Goal: Transaction & Acquisition: Purchase product/service

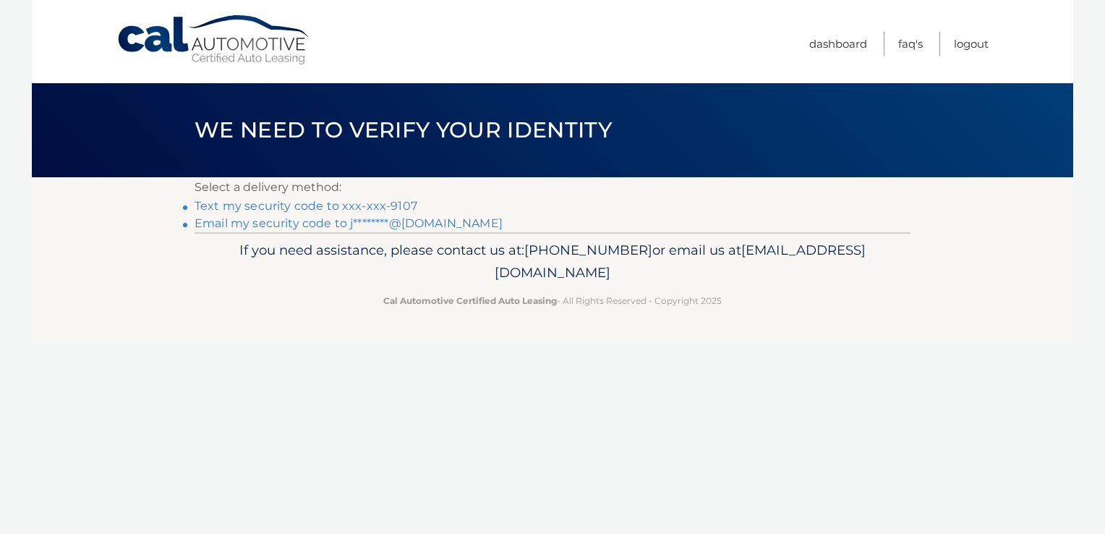
click at [439, 220] on link "Email my security code to j********@[DOMAIN_NAME]" at bounding box center [348, 223] width 308 height 14
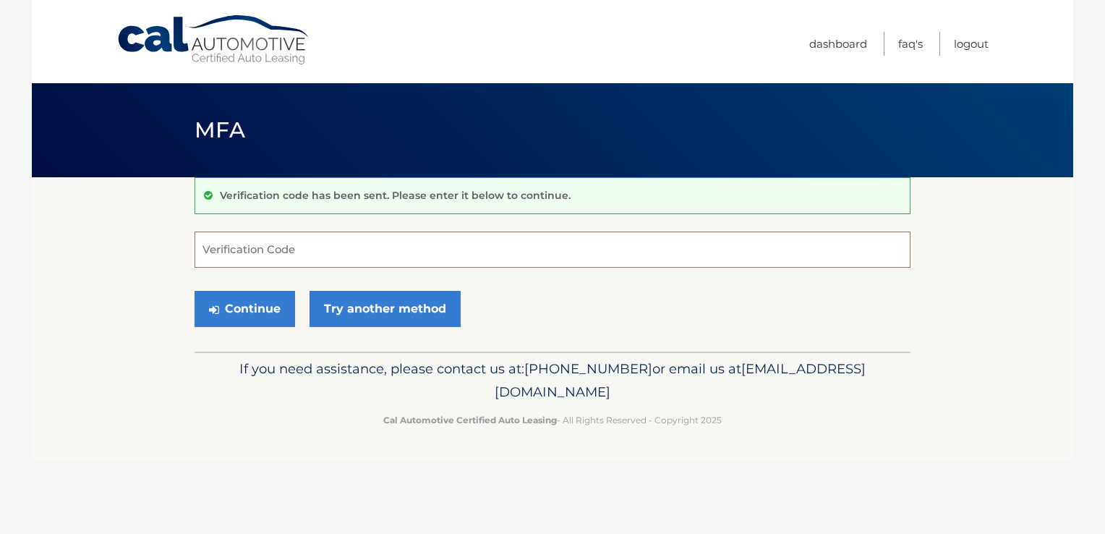
click at [260, 255] on input "Verification Code" at bounding box center [552, 249] width 716 height 36
paste input "284817"
click at [276, 307] on button "Continue" at bounding box center [244, 309] width 100 height 36
drag, startPoint x: 257, startPoint y: 262, endPoint x: 150, endPoint y: 262, distance: 107.7
click at [150, 262] on section "Verification code has been sent. Please enter it below to continue. 284817 Veri…" at bounding box center [552, 264] width 1041 height 174
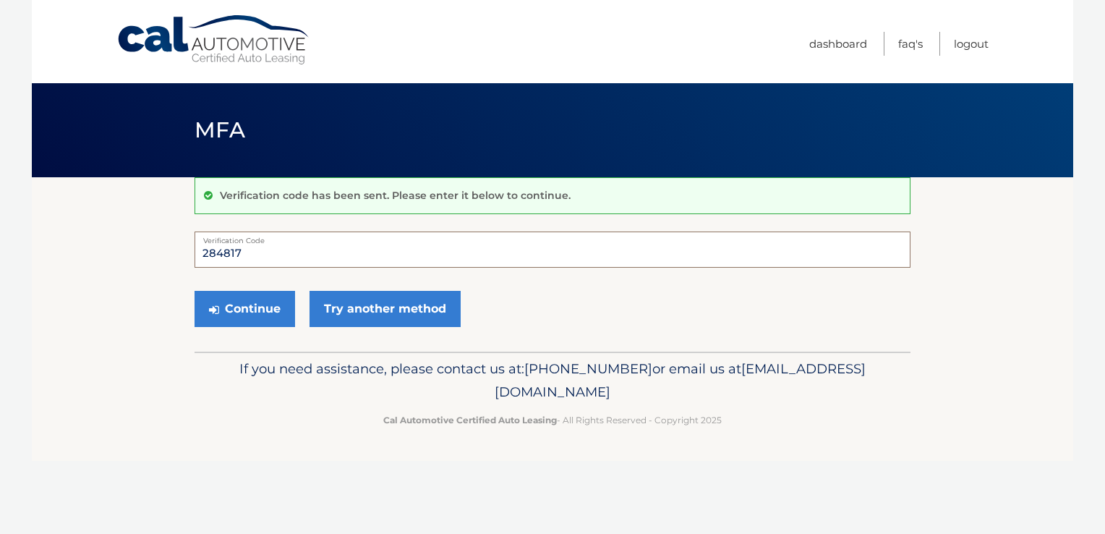
type input "284817"
click at [249, 288] on div "Continue Try another method" at bounding box center [552, 309] width 716 height 49
click at [241, 299] on button "Continue" at bounding box center [244, 309] width 100 height 36
drag, startPoint x: 240, startPoint y: 317, endPoint x: 243, endPoint y: 332, distance: 15.5
click at [243, 332] on div "Continue Try another method" at bounding box center [552, 309] width 716 height 49
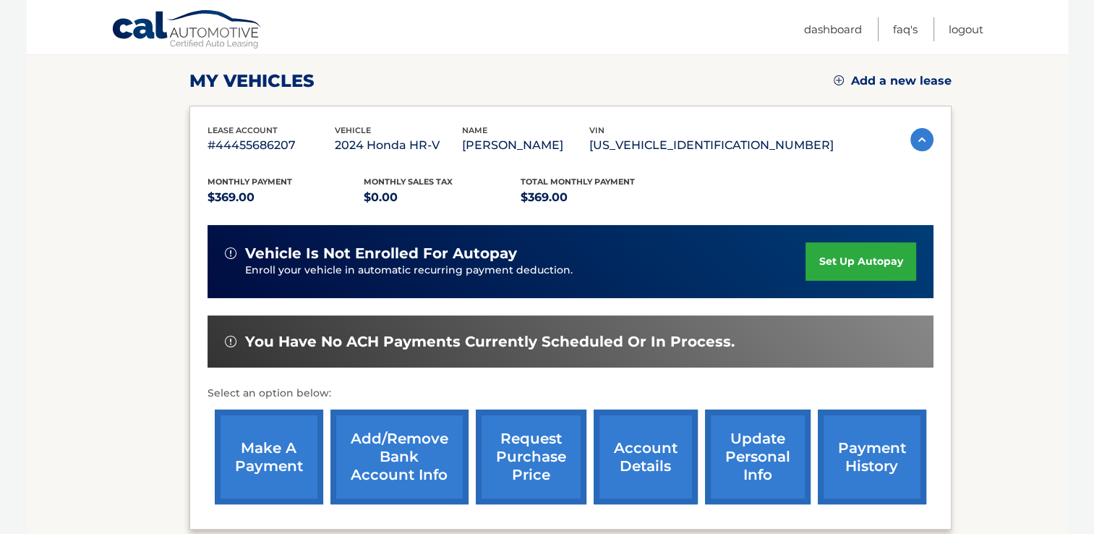
scroll to position [217, 0]
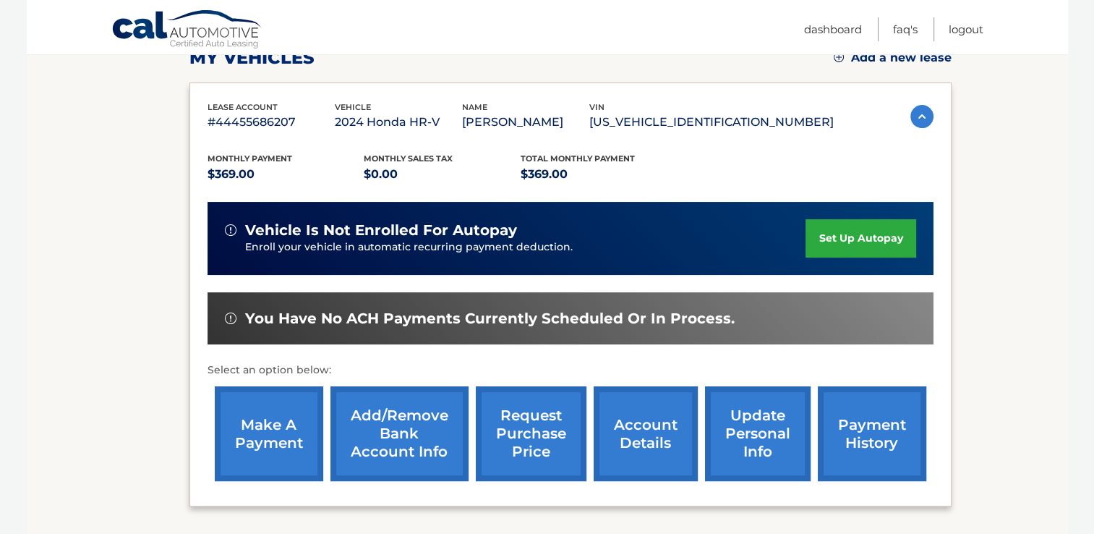
click at [255, 421] on link "make a payment" at bounding box center [269, 433] width 108 height 95
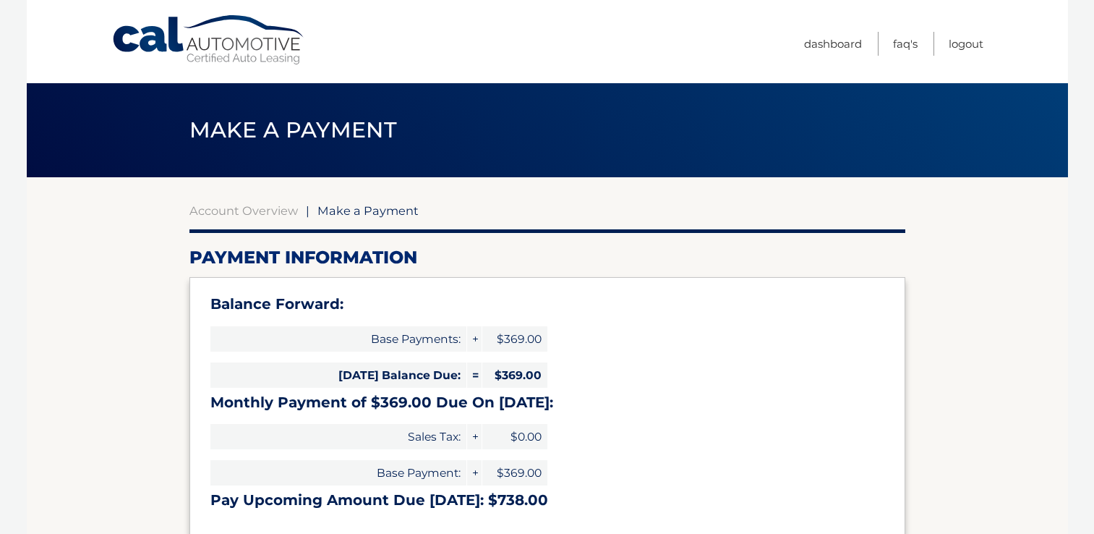
select select "YWVkZDZmMTgtM2Y1Zi00YjhhLTk3YjAtMWNhN2JlOGY4Y2M0"
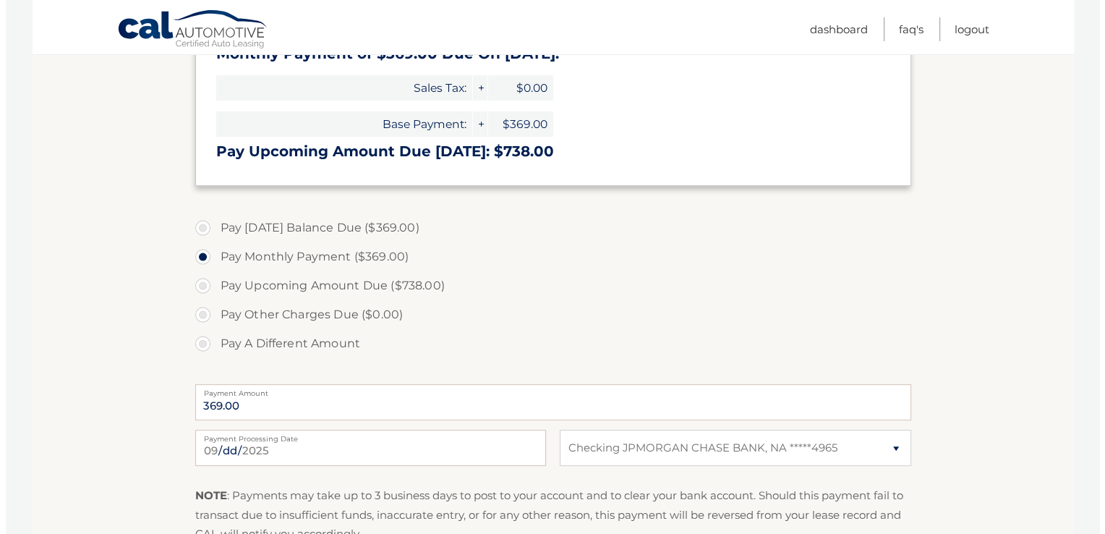
scroll to position [434, 0]
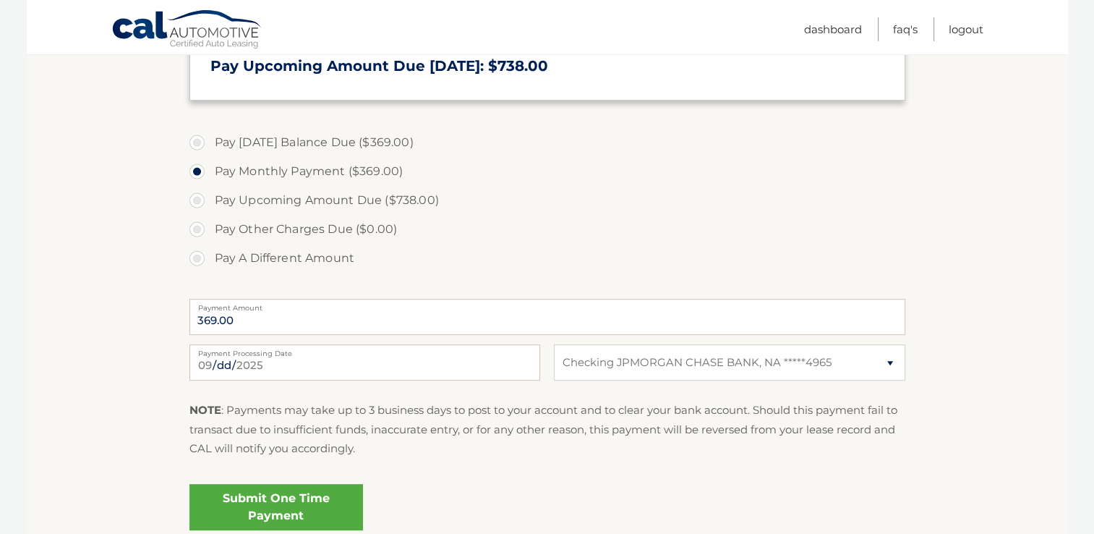
click at [296, 513] on link "Submit One Time Payment" at bounding box center [276, 507] width 174 height 46
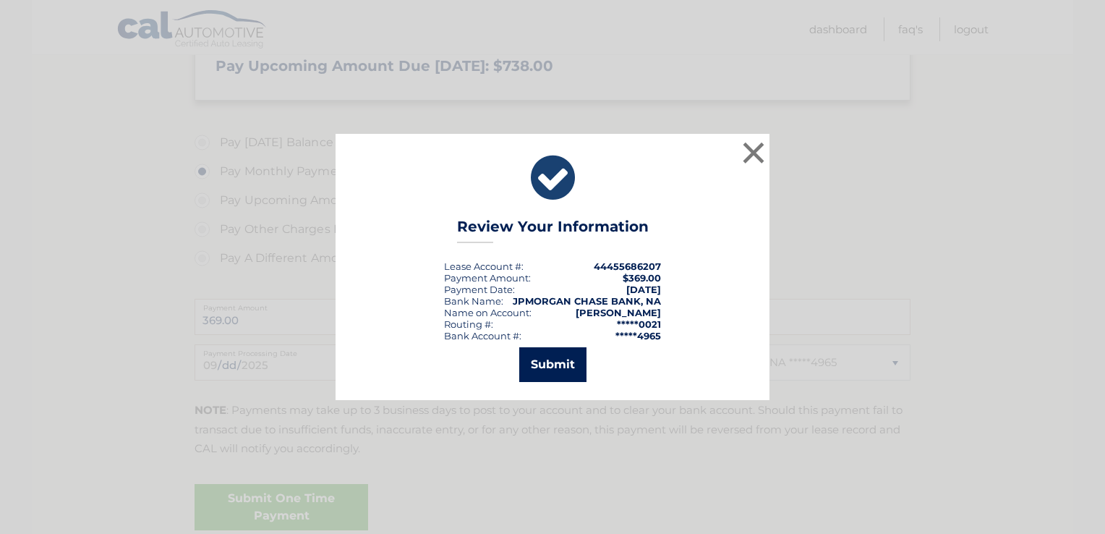
click at [564, 348] on button "Submit" at bounding box center [552, 364] width 67 height 35
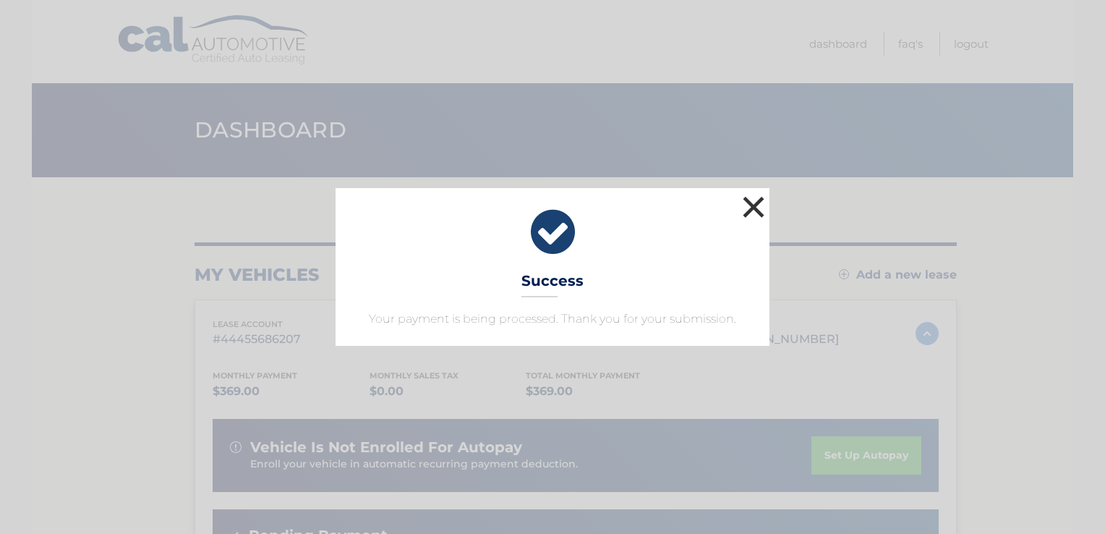
click at [753, 204] on button "×" at bounding box center [753, 206] width 29 height 29
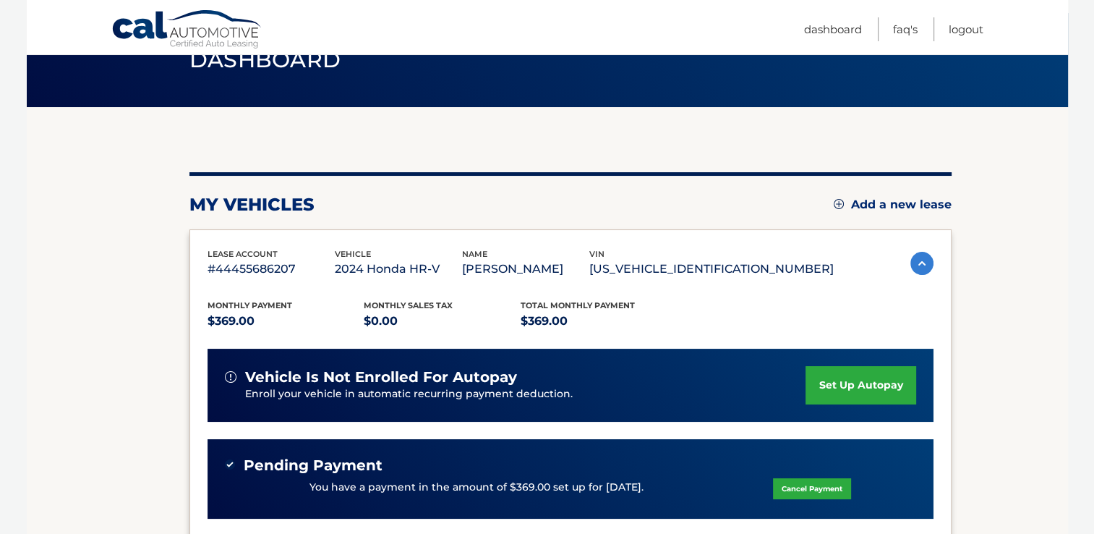
scroll to position [289, 0]
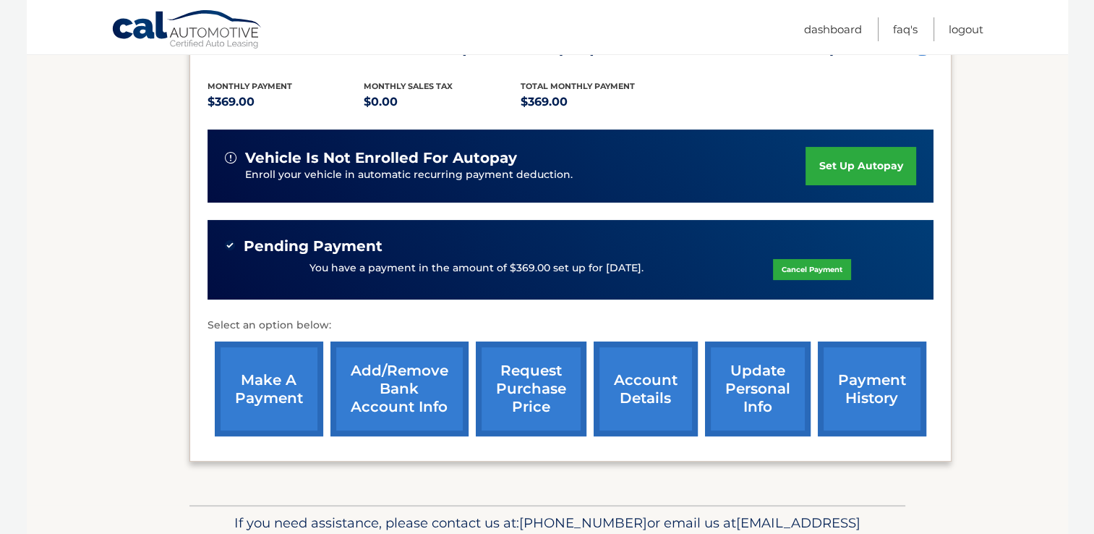
click at [544, 398] on link "request purchase price" at bounding box center [531, 388] width 111 height 95
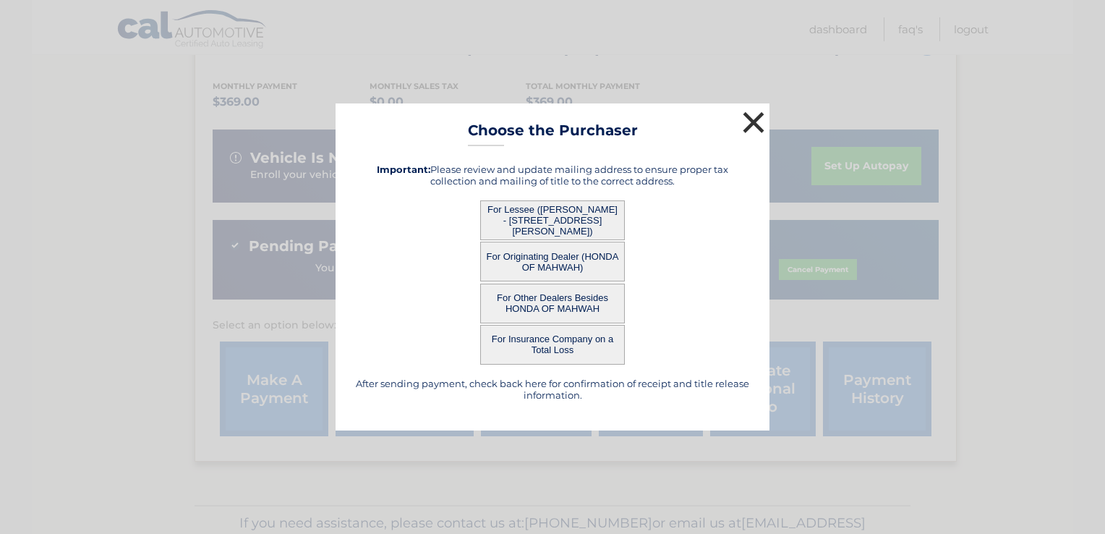
click at [754, 131] on button "×" at bounding box center [753, 122] width 29 height 29
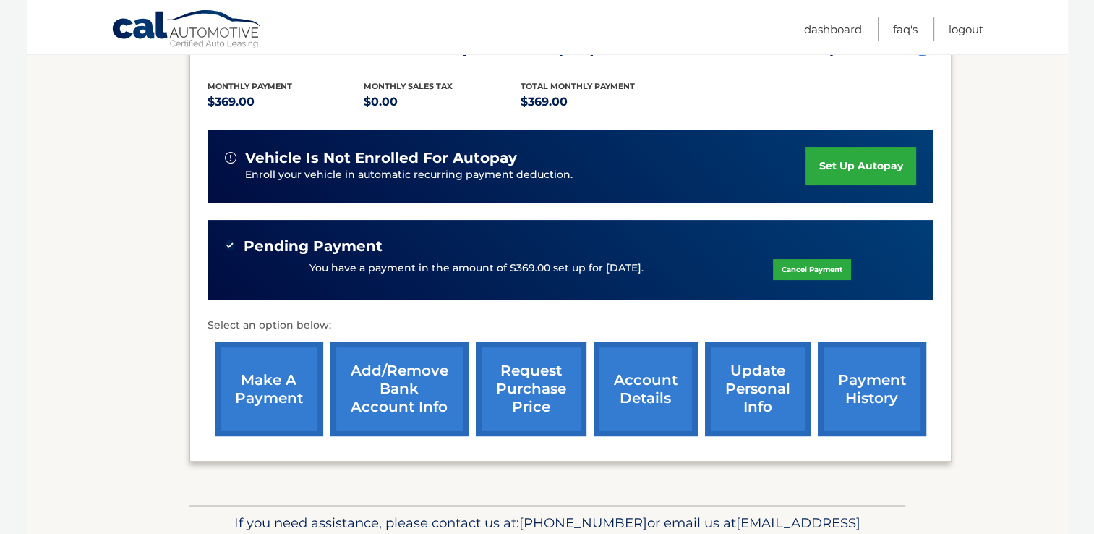
click at [679, 378] on link "account details" at bounding box center [646, 388] width 104 height 95
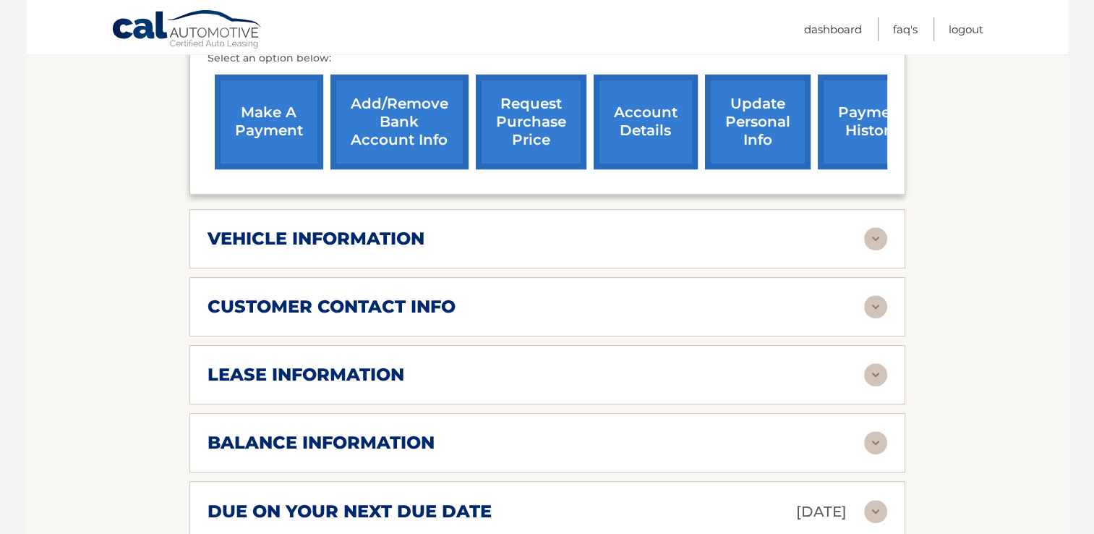
scroll to position [578, 0]
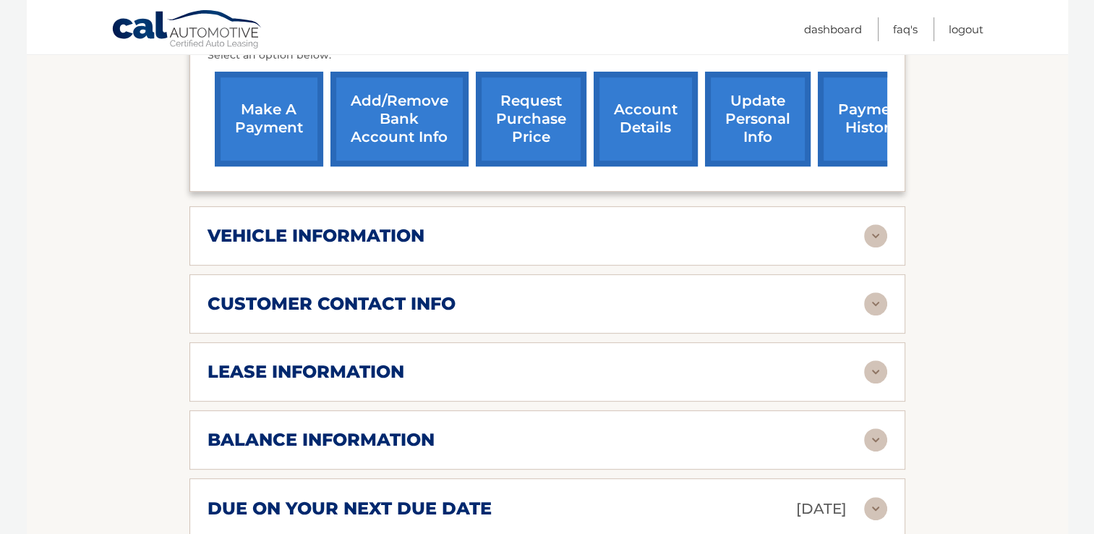
click at [868, 229] on img at bounding box center [875, 235] width 23 height 23
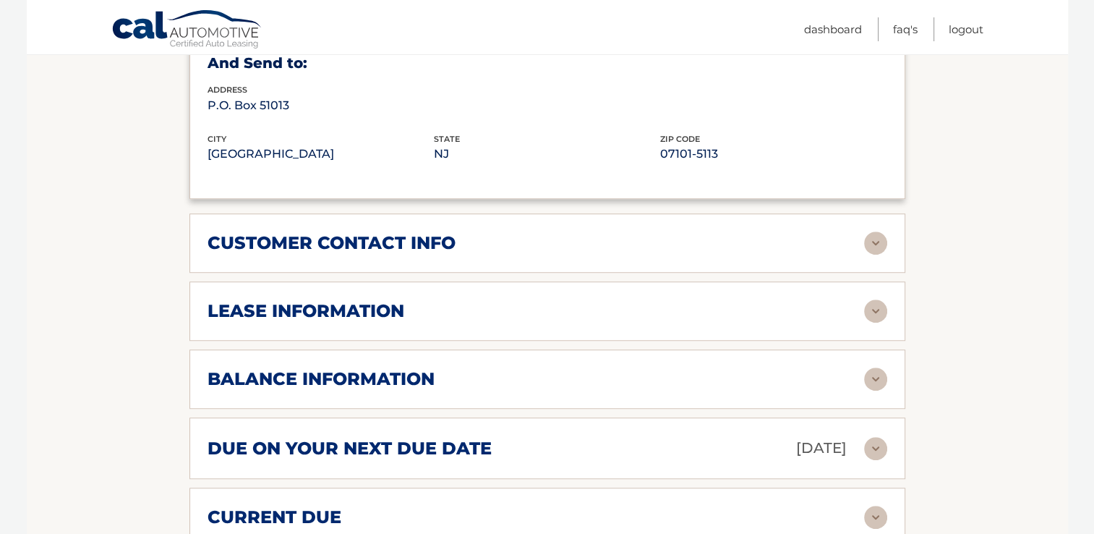
scroll to position [1012, 0]
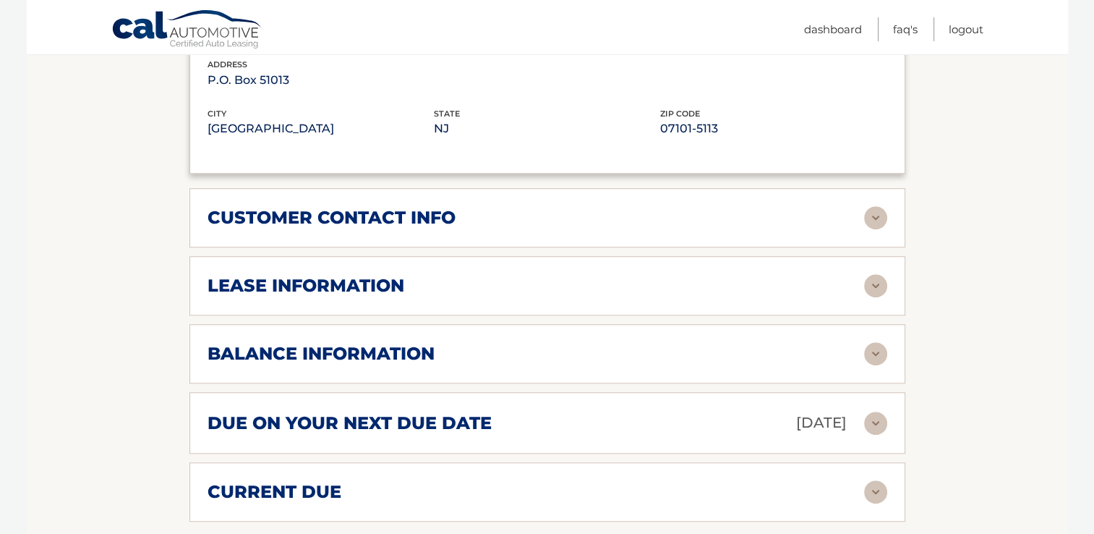
click at [879, 351] on img at bounding box center [875, 353] width 23 height 23
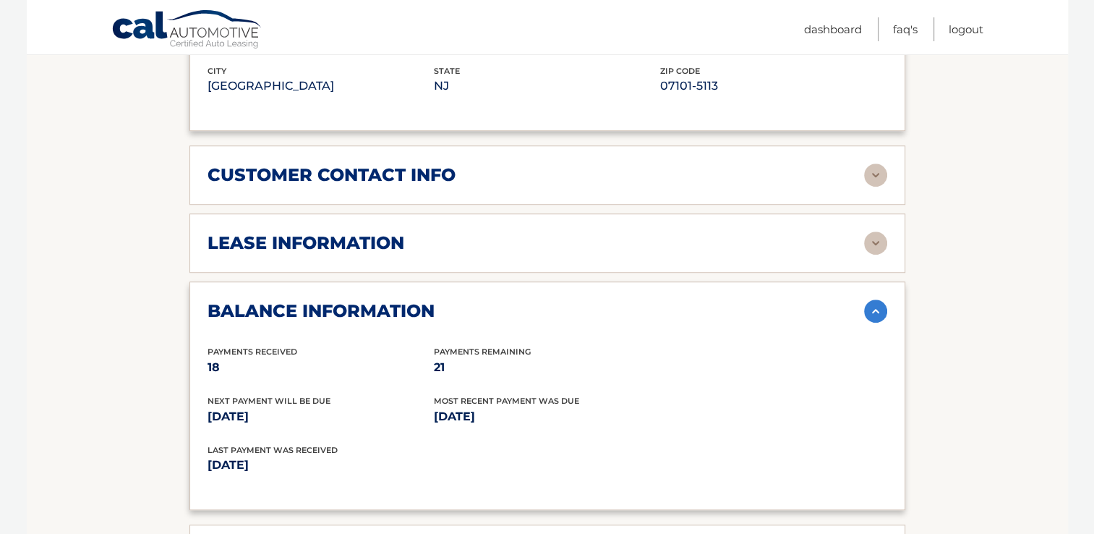
scroll to position [1084, 0]
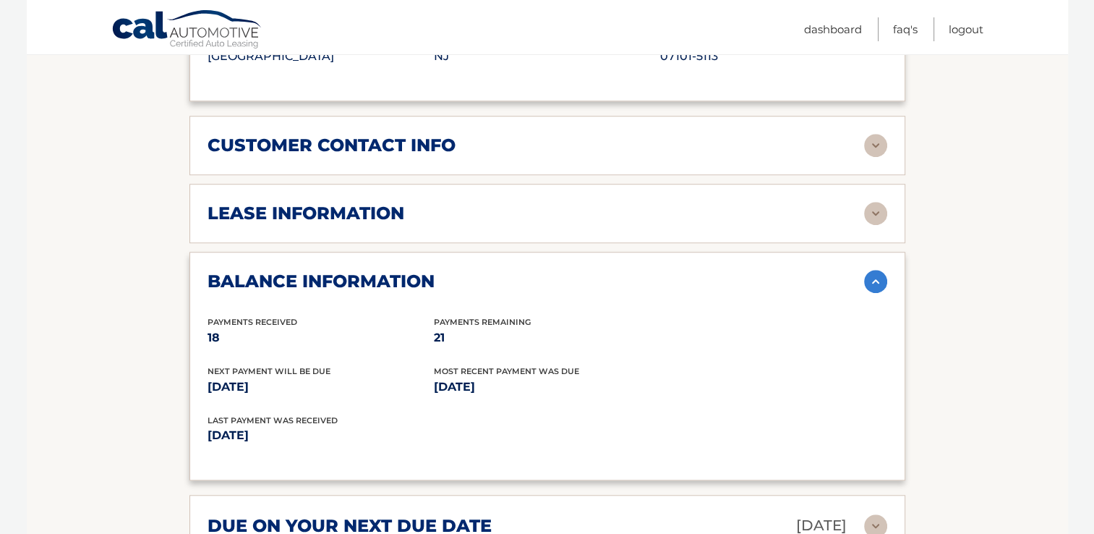
click at [870, 214] on img at bounding box center [875, 213] width 23 height 23
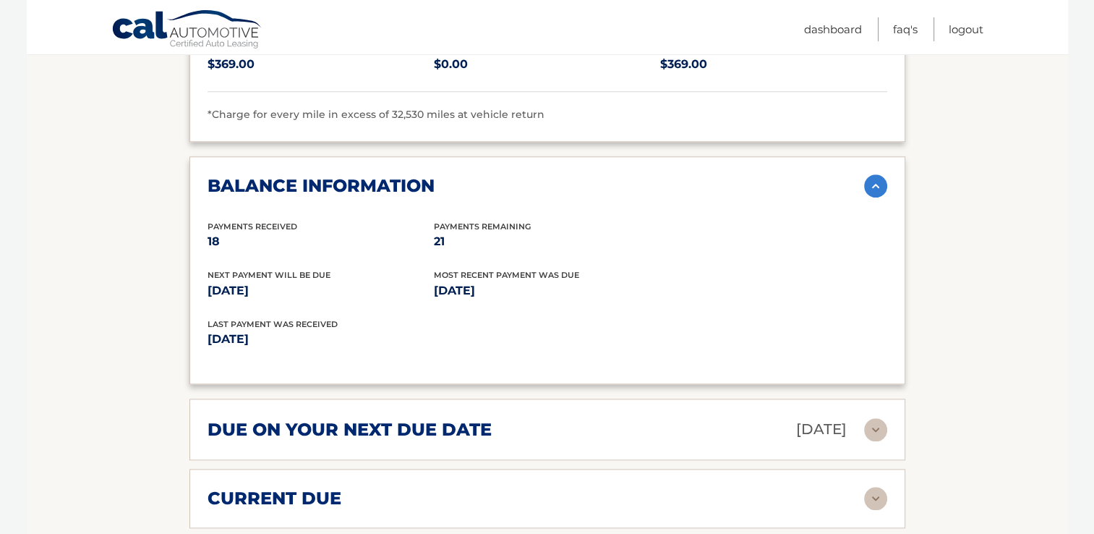
scroll to position [1518, 0]
